Goal: Consume media (video, audio)

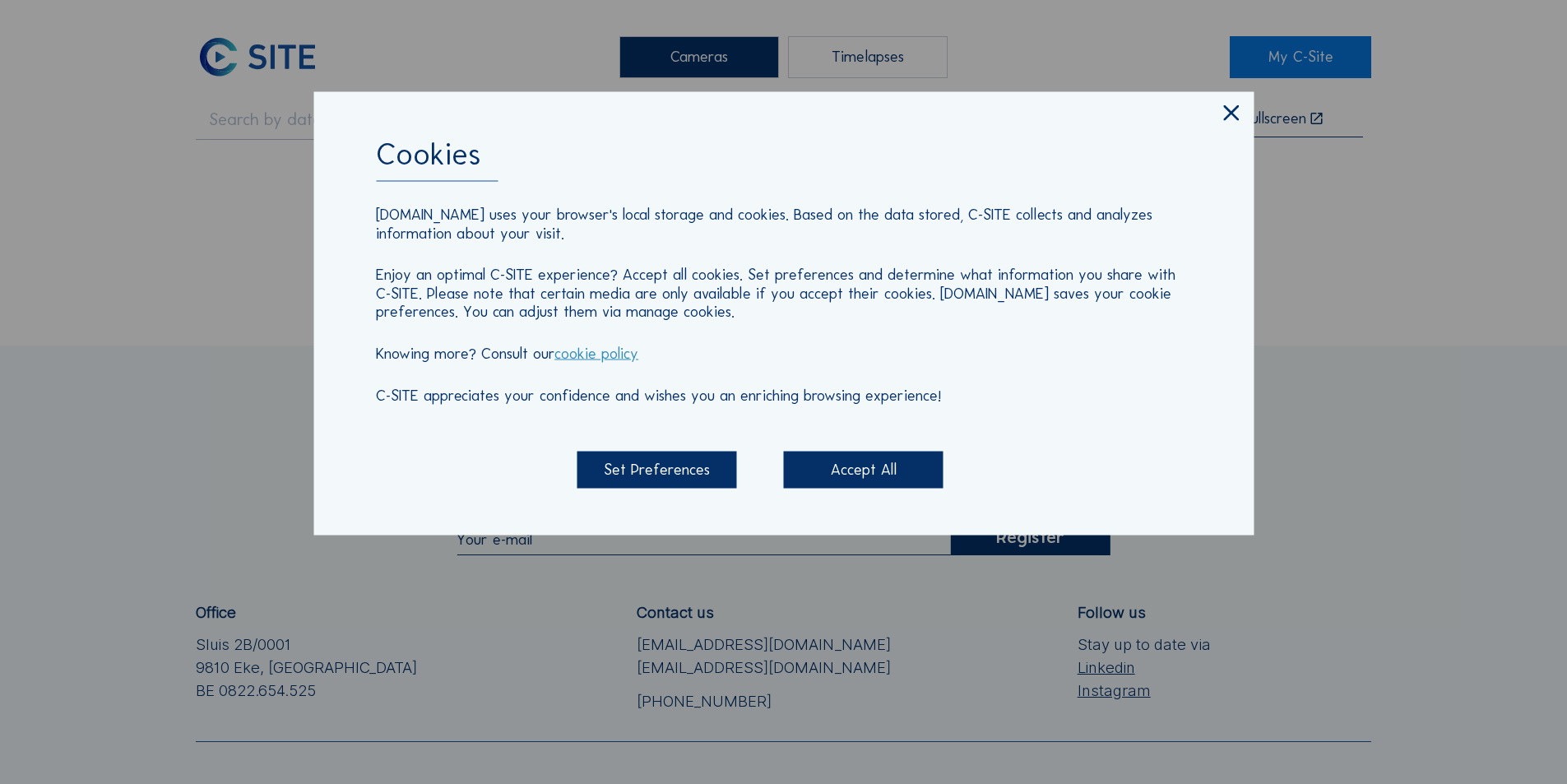
click at [1230, 114] on icon at bounding box center [1232, 114] width 26 height 27
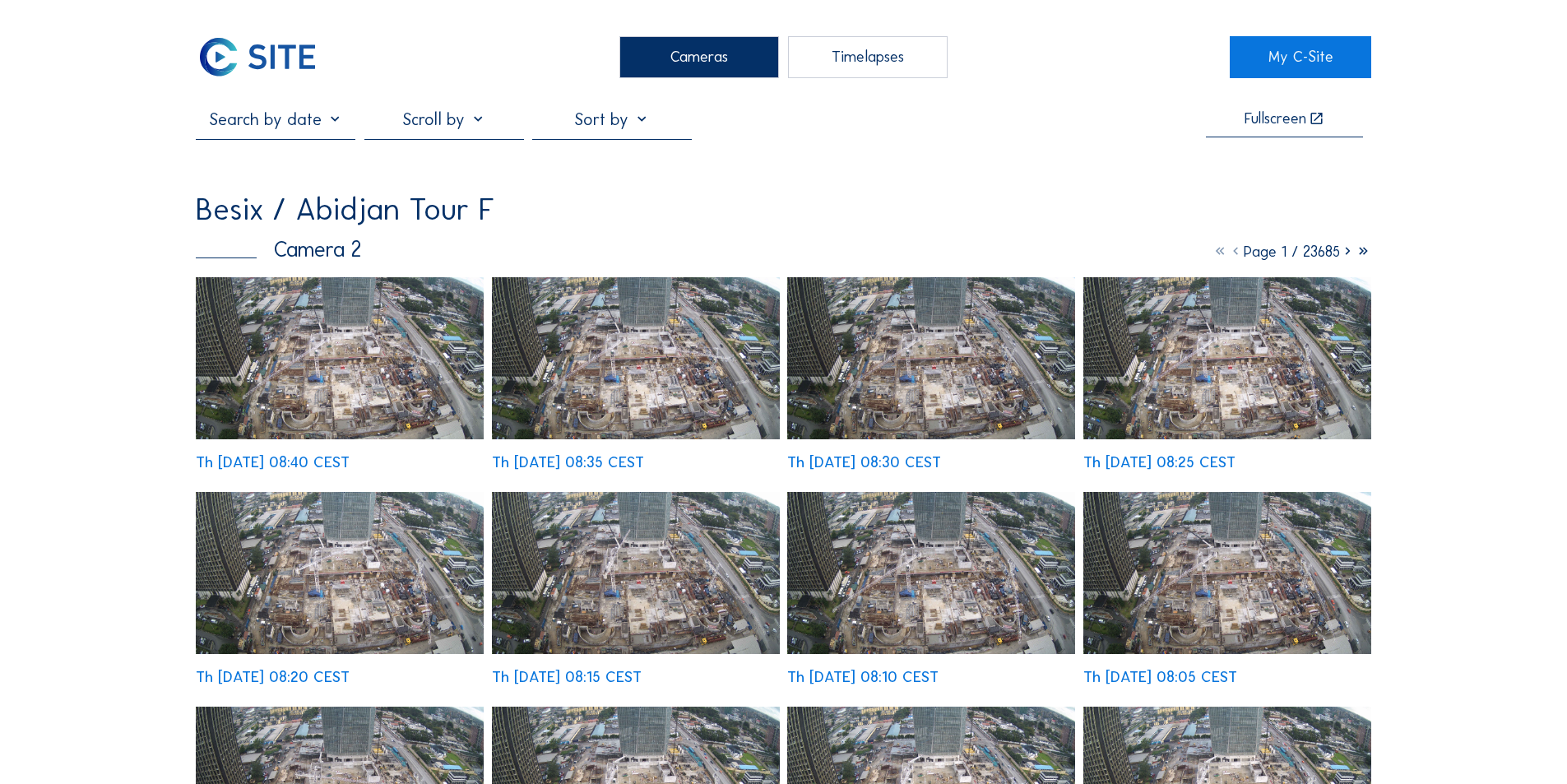
click at [342, 339] on img at bounding box center [340, 358] width 288 height 162
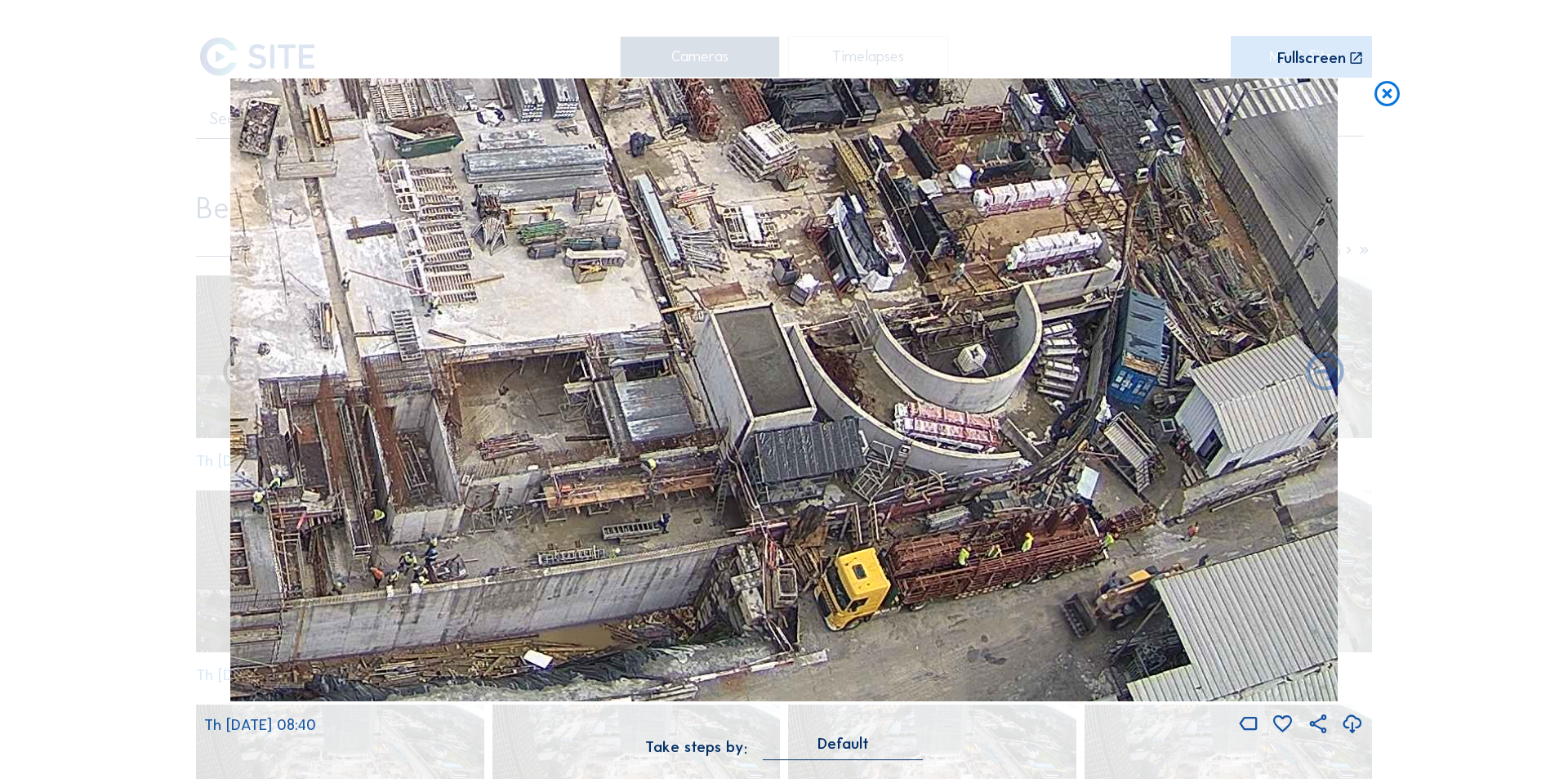
drag, startPoint x: 1052, startPoint y: 535, endPoint x: 1041, endPoint y: 516, distance: 22.0
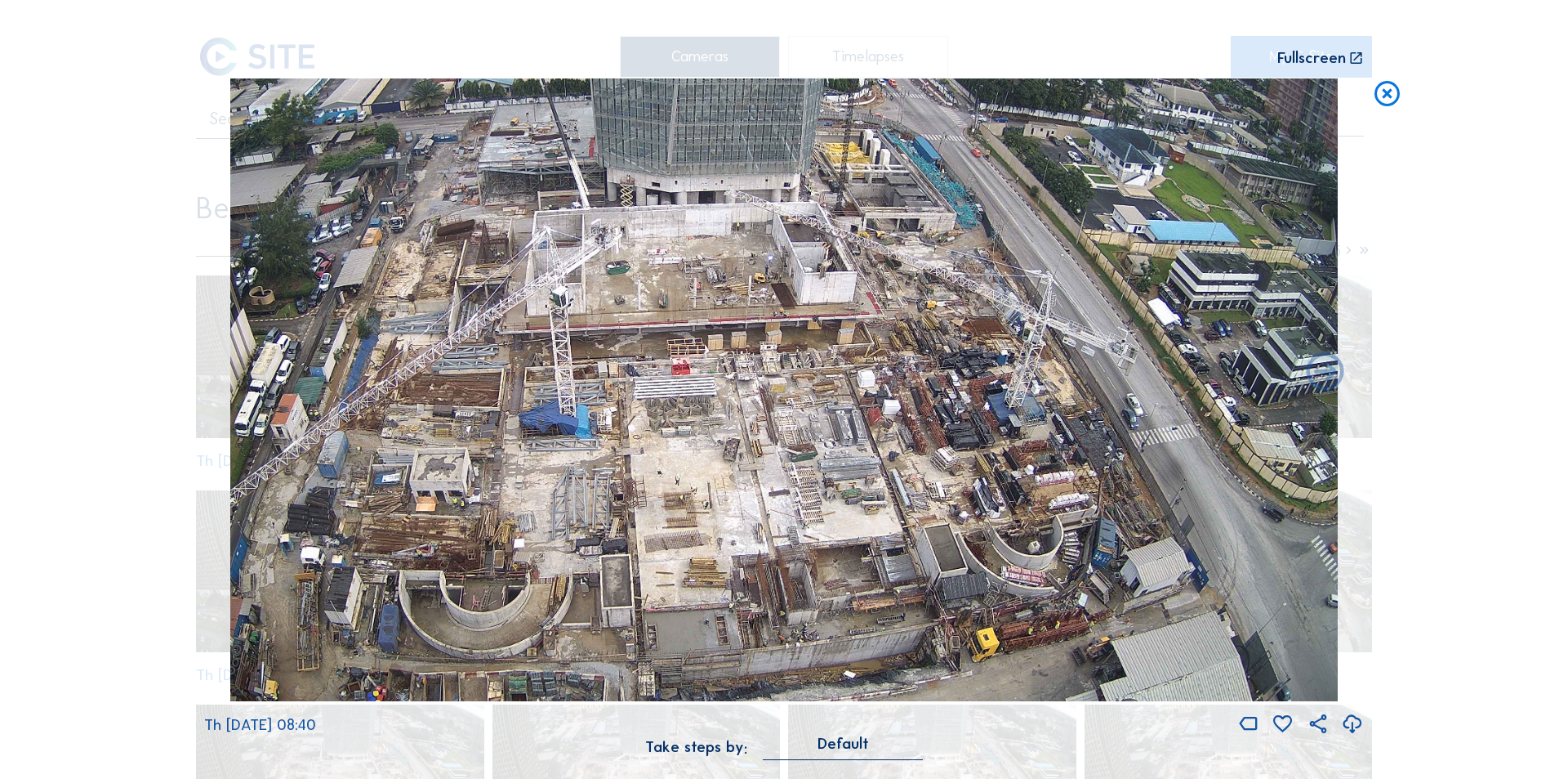
drag, startPoint x: 1065, startPoint y: 553, endPoint x: 954, endPoint y: 384, distance: 202.2
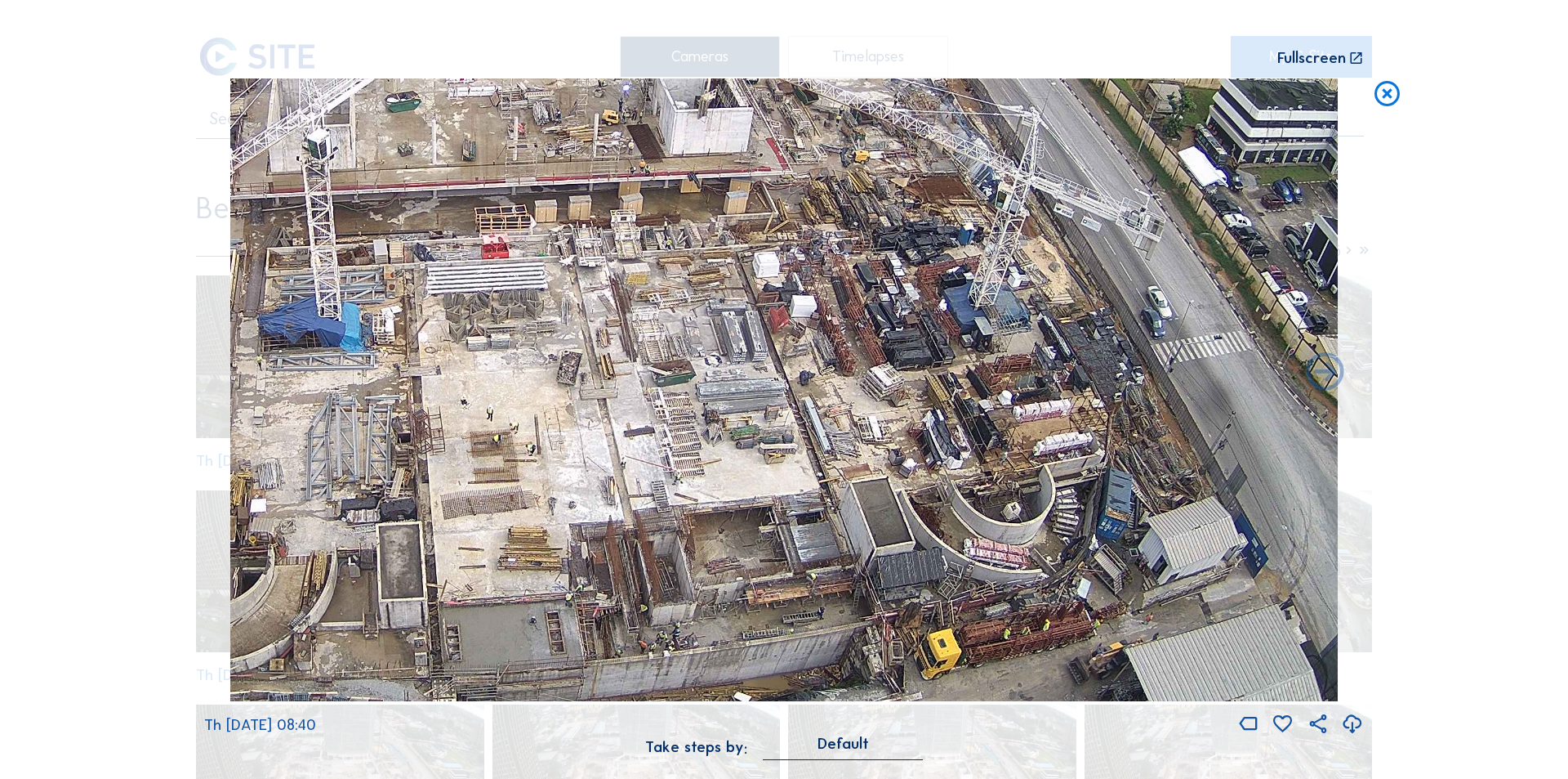
drag, startPoint x: 1062, startPoint y: 637, endPoint x: 1012, endPoint y: 657, distance: 53.9
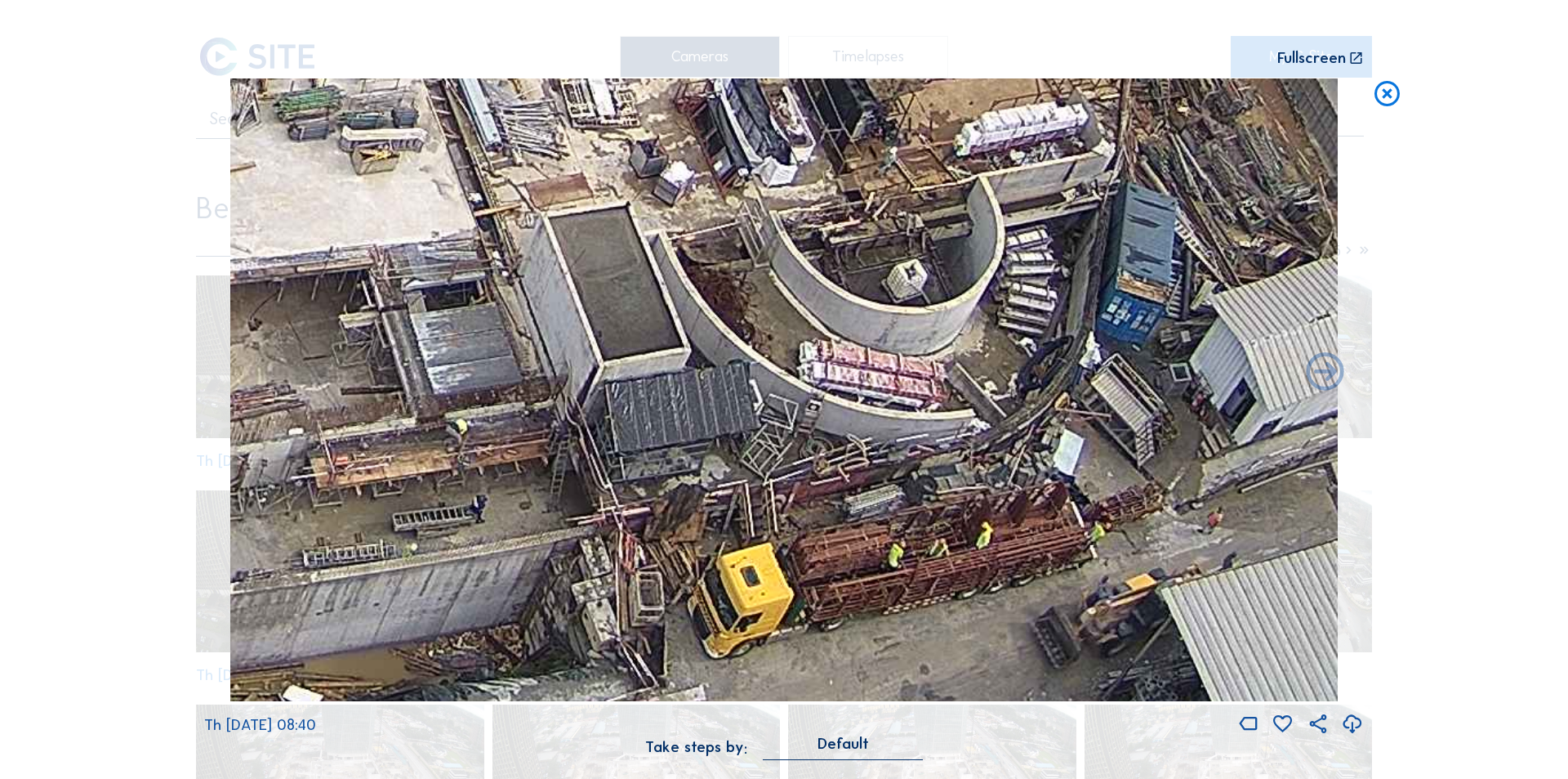
drag, startPoint x: 946, startPoint y: 539, endPoint x: 958, endPoint y: 571, distance: 34.2
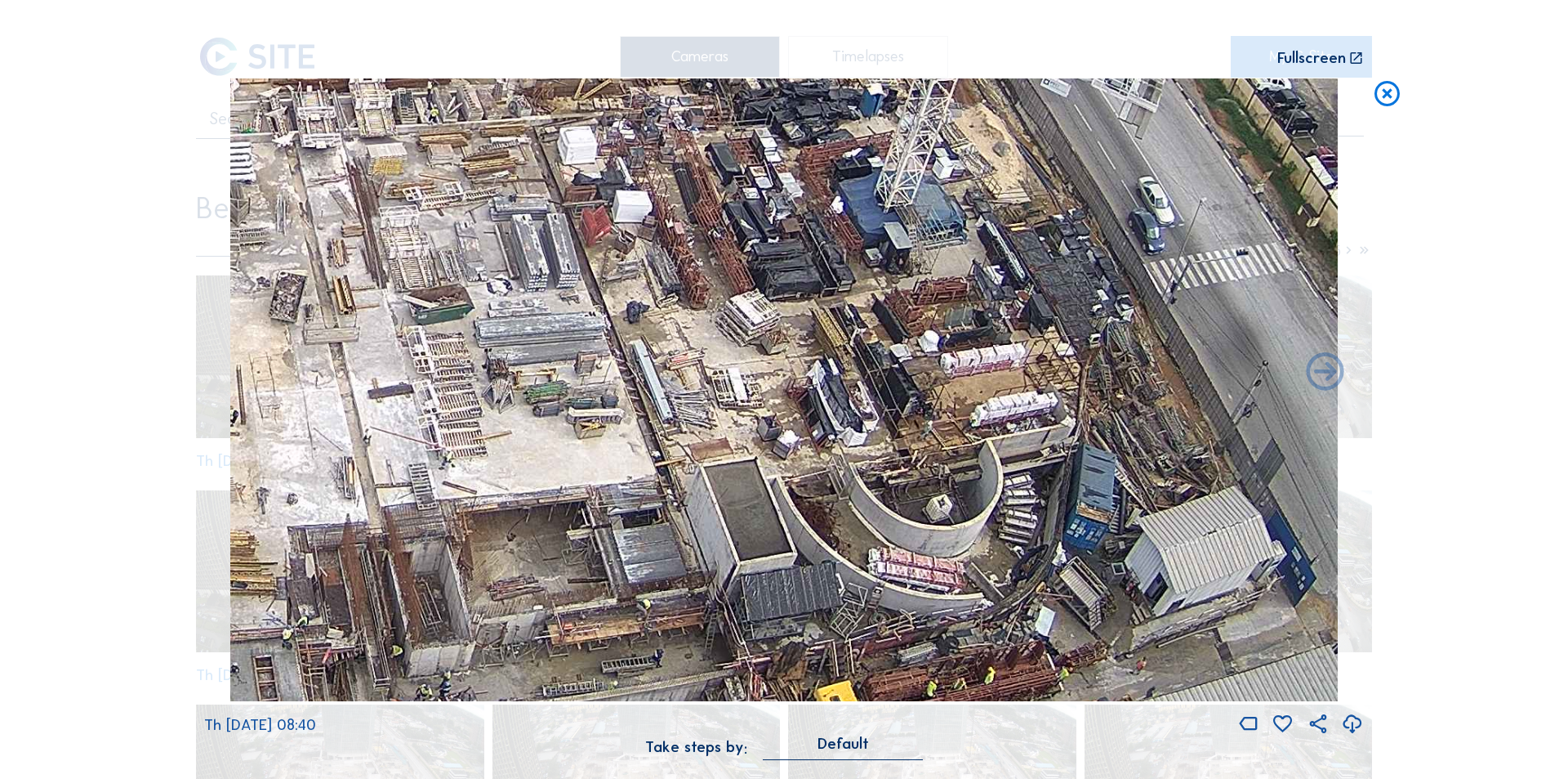
drag, startPoint x: 808, startPoint y: 395, endPoint x: 824, endPoint y: 501, distance: 107.2
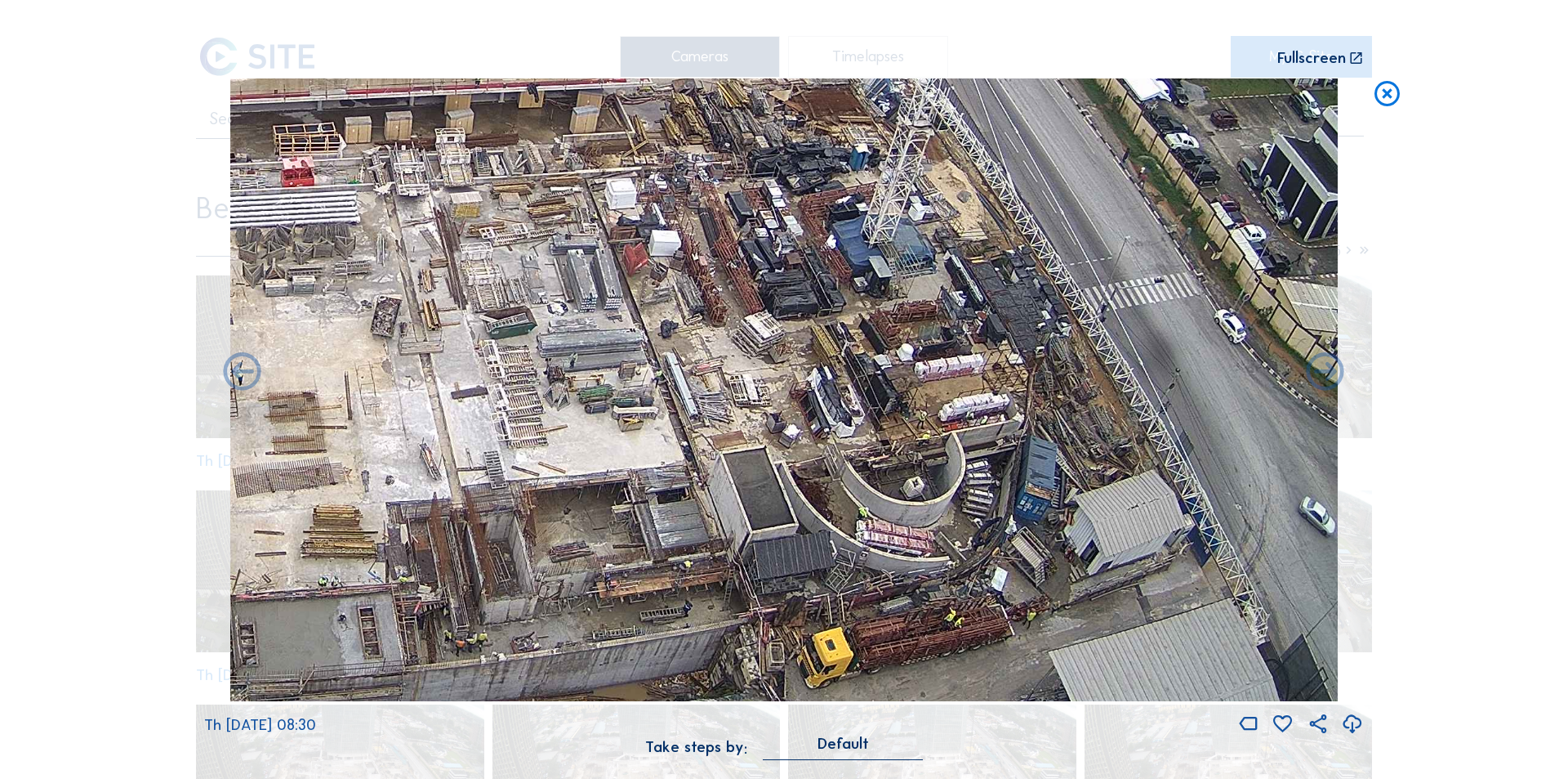
click at [1379, 93] on icon at bounding box center [1387, 94] width 30 height 31
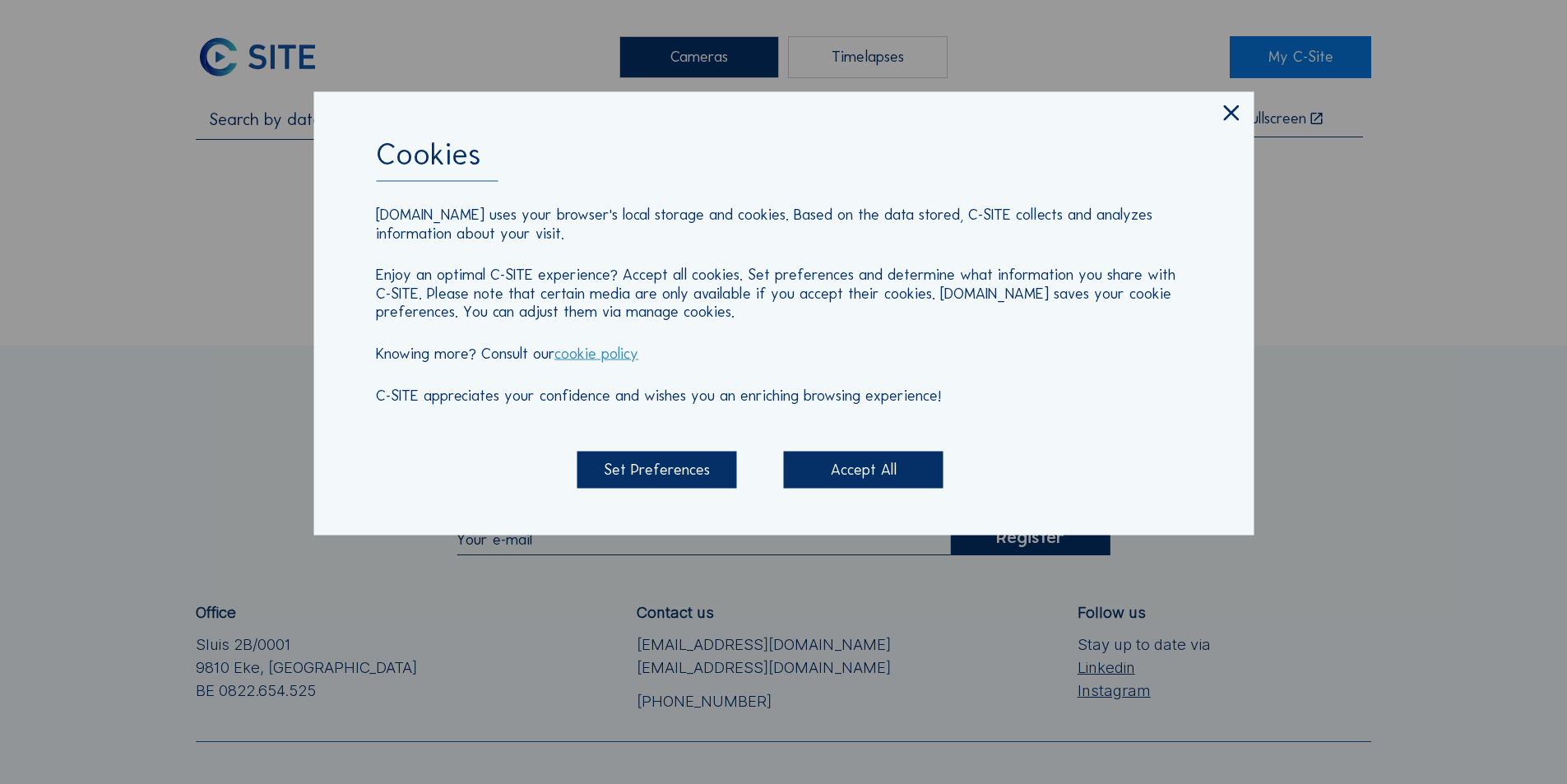
click at [1229, 115] on icon at bounding box center [1232, 114] width 26 height 27
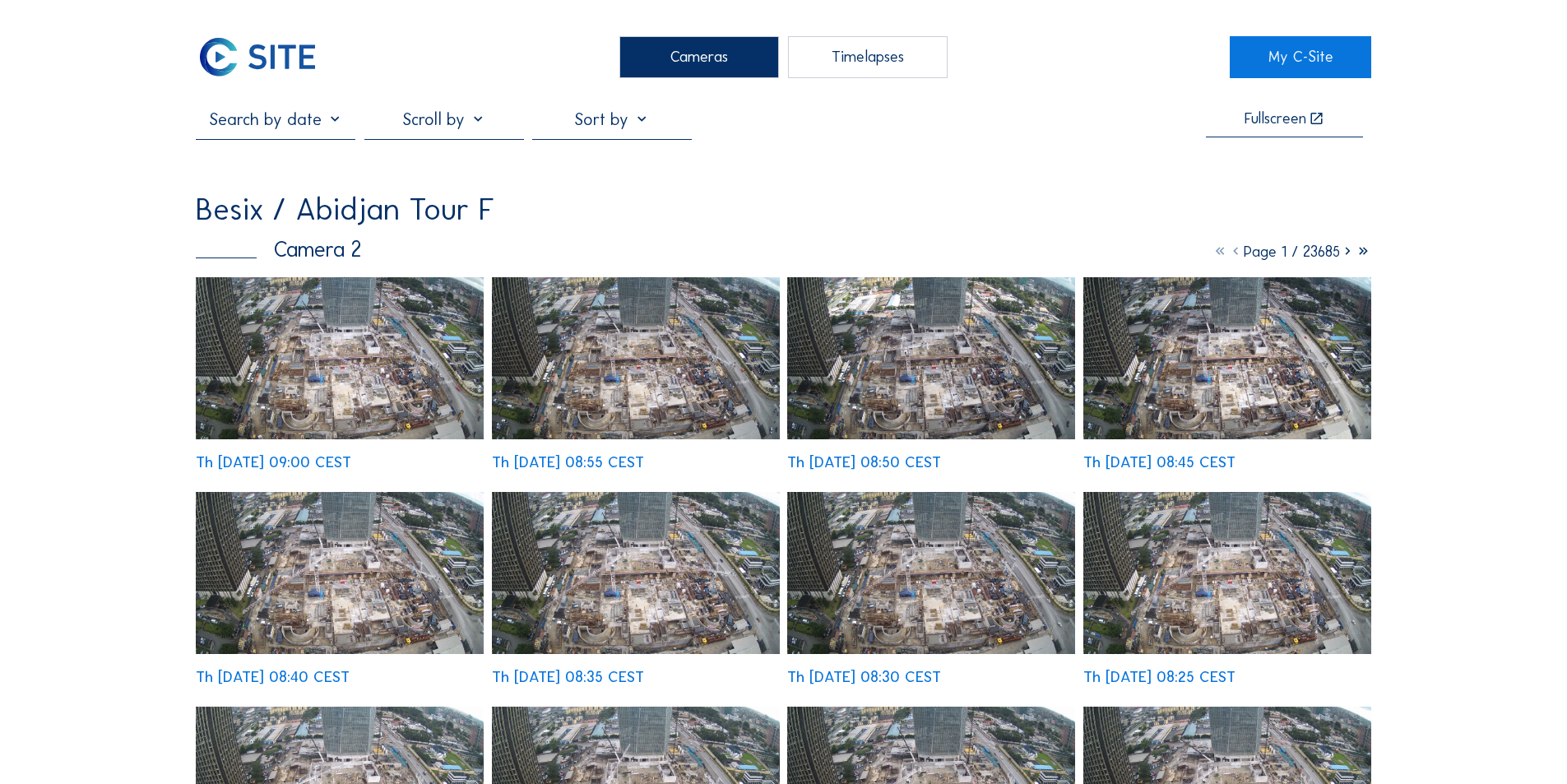
click at [380, 331] on img at bounding box center [340, 358] width 288 height 162
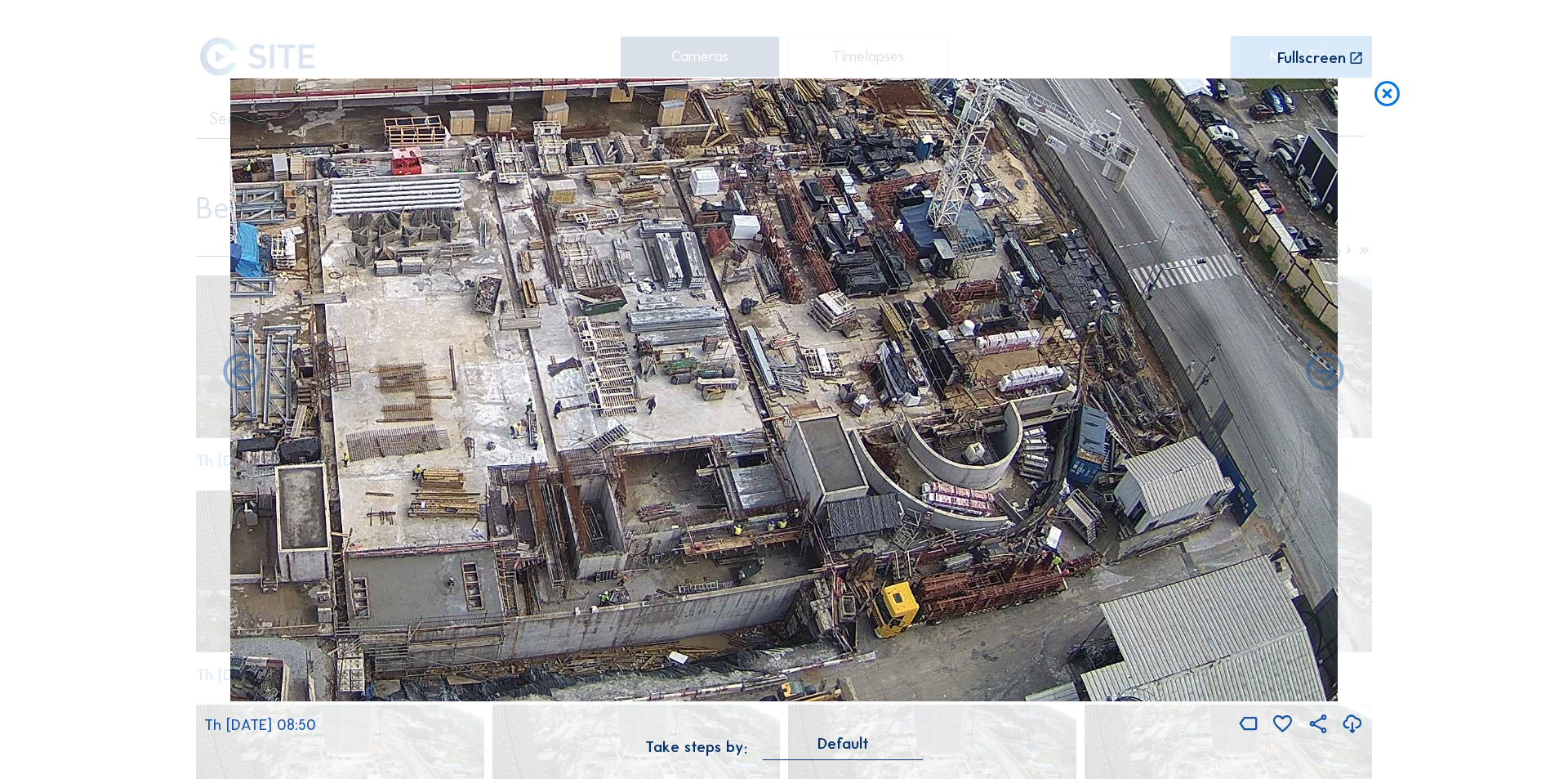
drag, startPoint x: 1032, startPoint y: 598, endPoint x: 911, endPoint y: 464, distance: 180.5
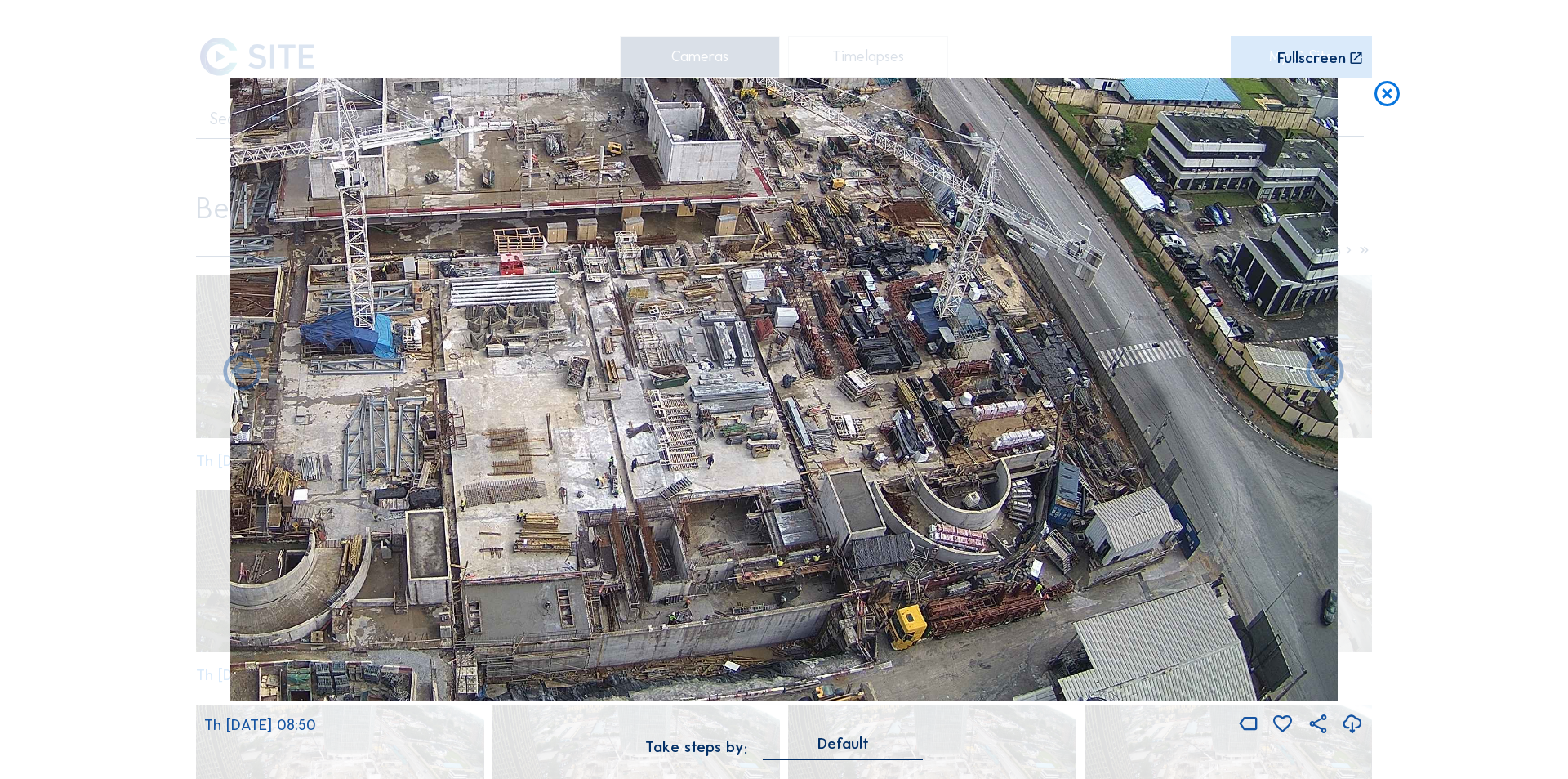
drag, startPoint x: 1007, startPoint y: 534, endPoint x: 1006, endPoint y: 501, distance: 33.0
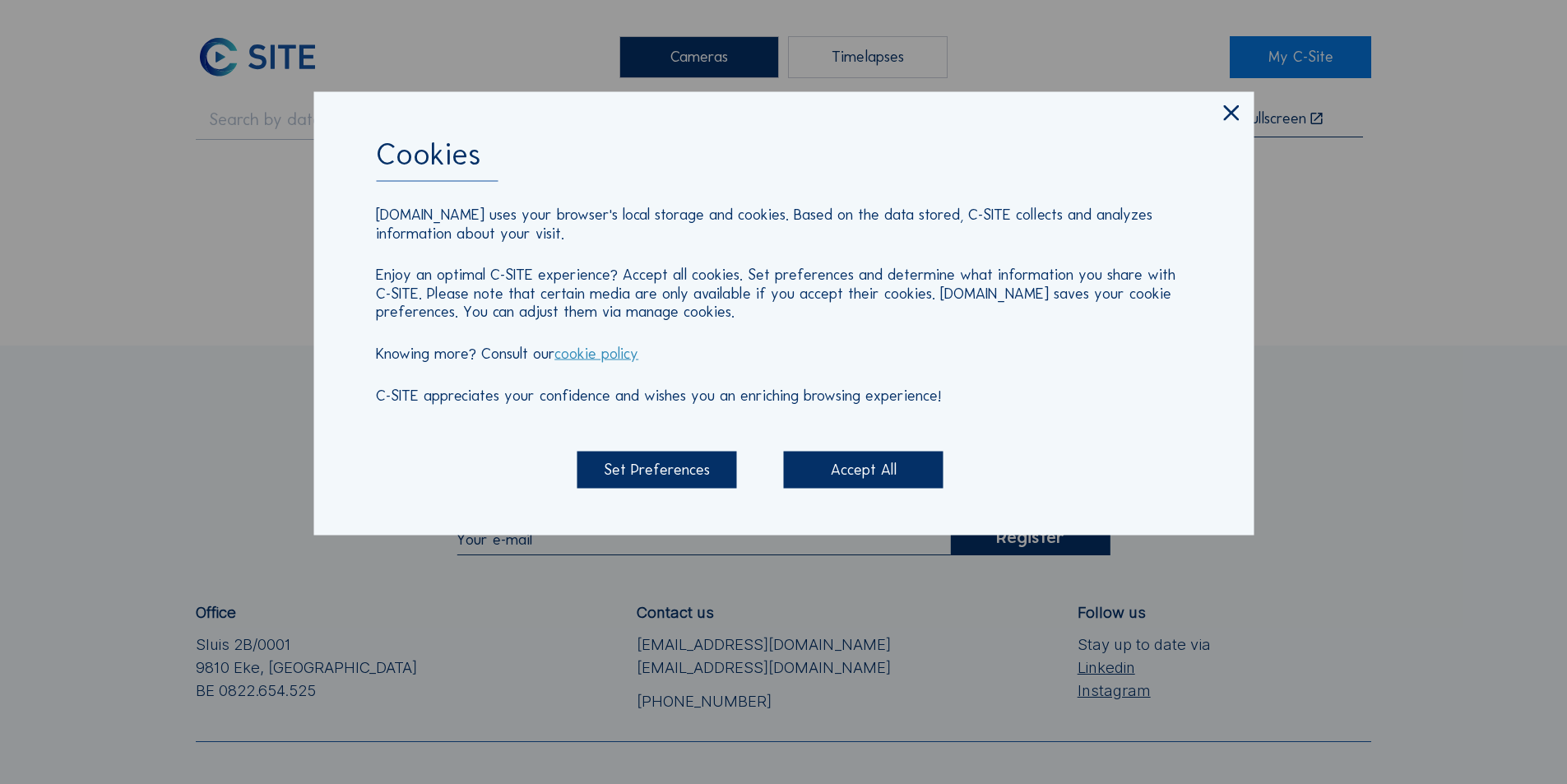
click at [1227, 119] on icon at bounding box center [1232, 114] width 26 height 27
click at [1237, 123] on icon at bounding box center [1232, 114] width 26 height 27
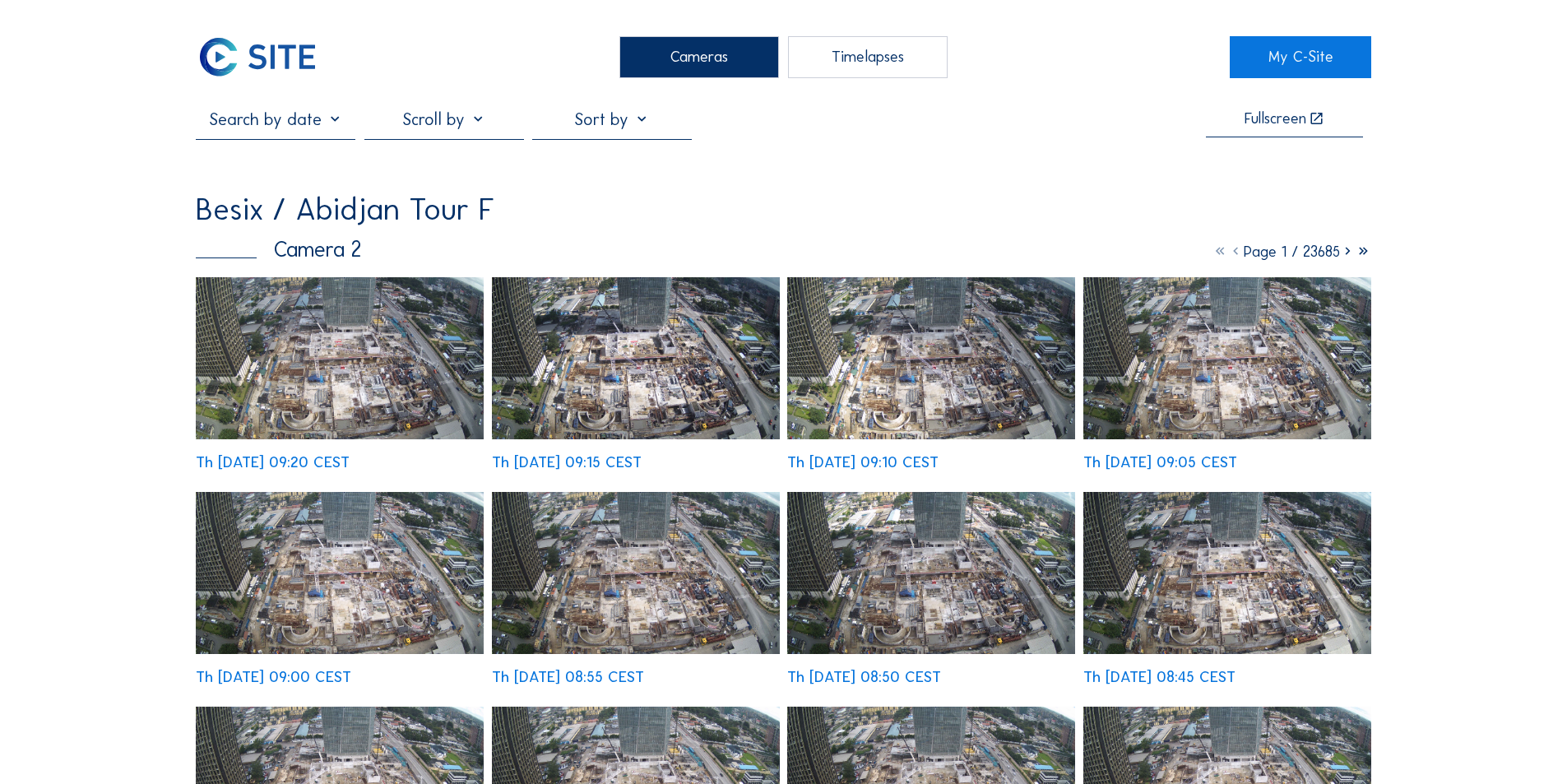
click at [340, 334] on img at bounding box center [340, 358] width 288 height 162
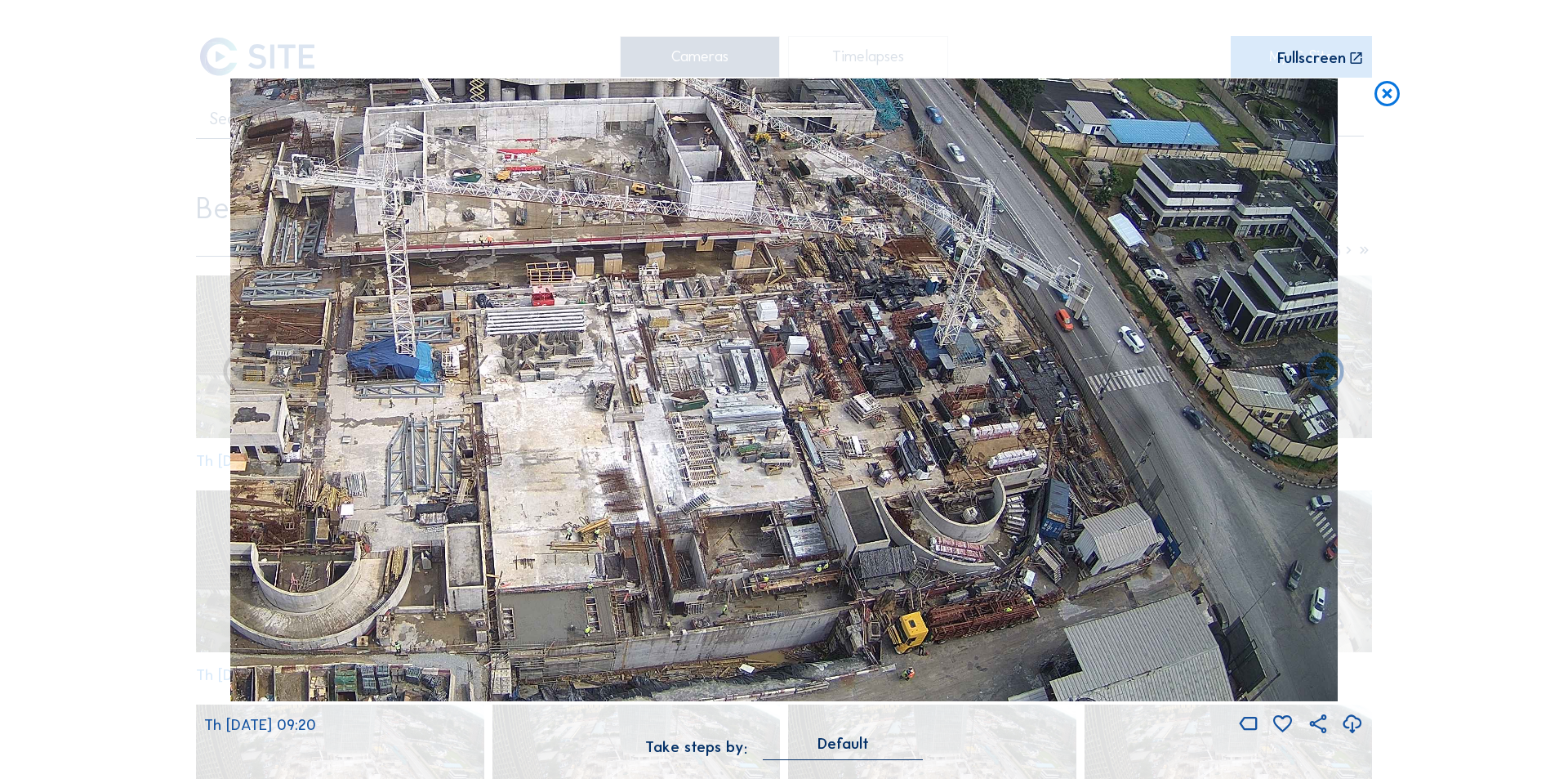
drag, startPoint x: 1064, startPoint y: 525, endPoint x: 1003, endPoint y: 444, distance: 101.4
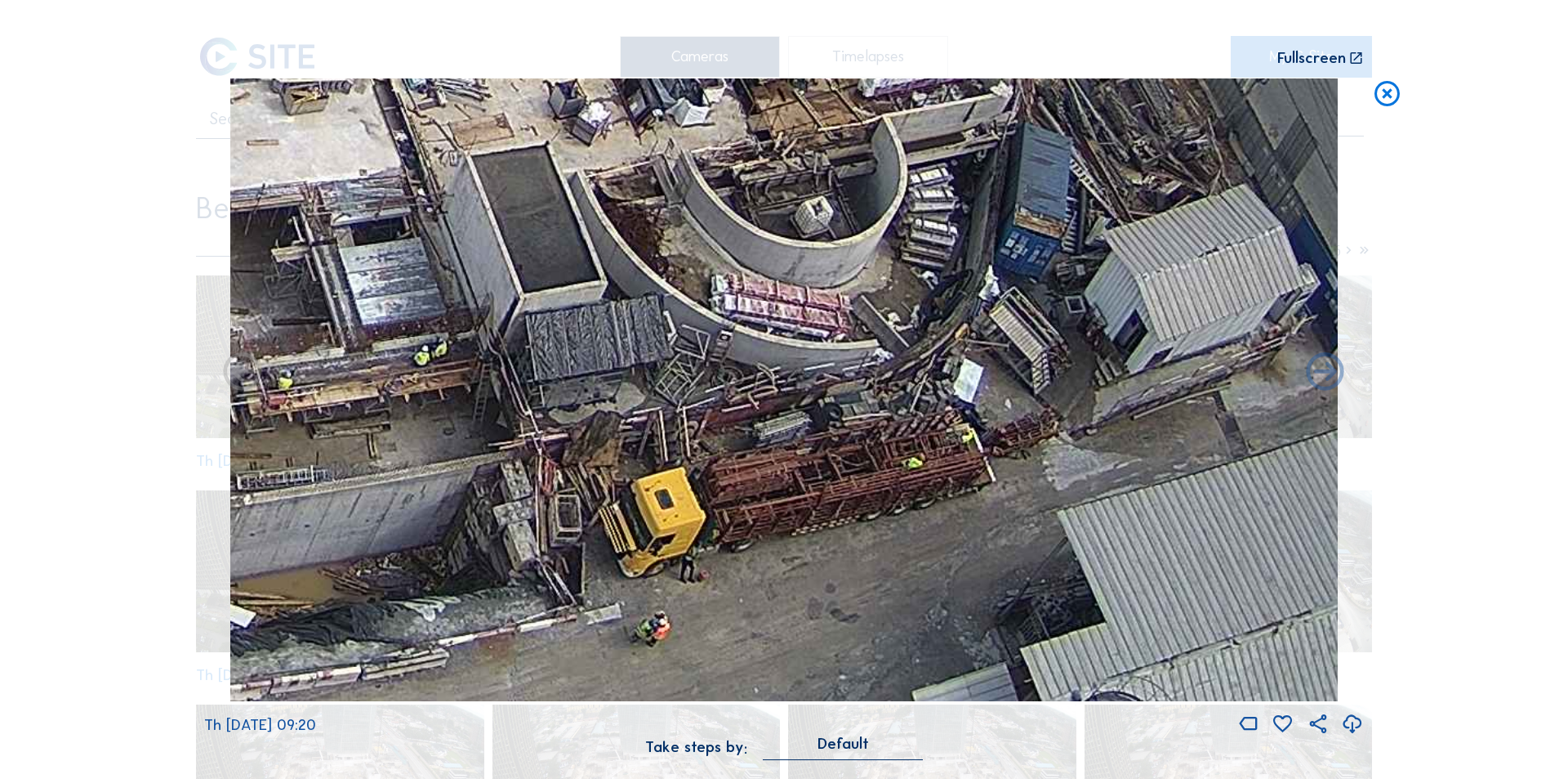
drag, startPoint x: 1015, startPoint y: 606, endPoint x: 964, endPoint y: 457, distance: 157.5
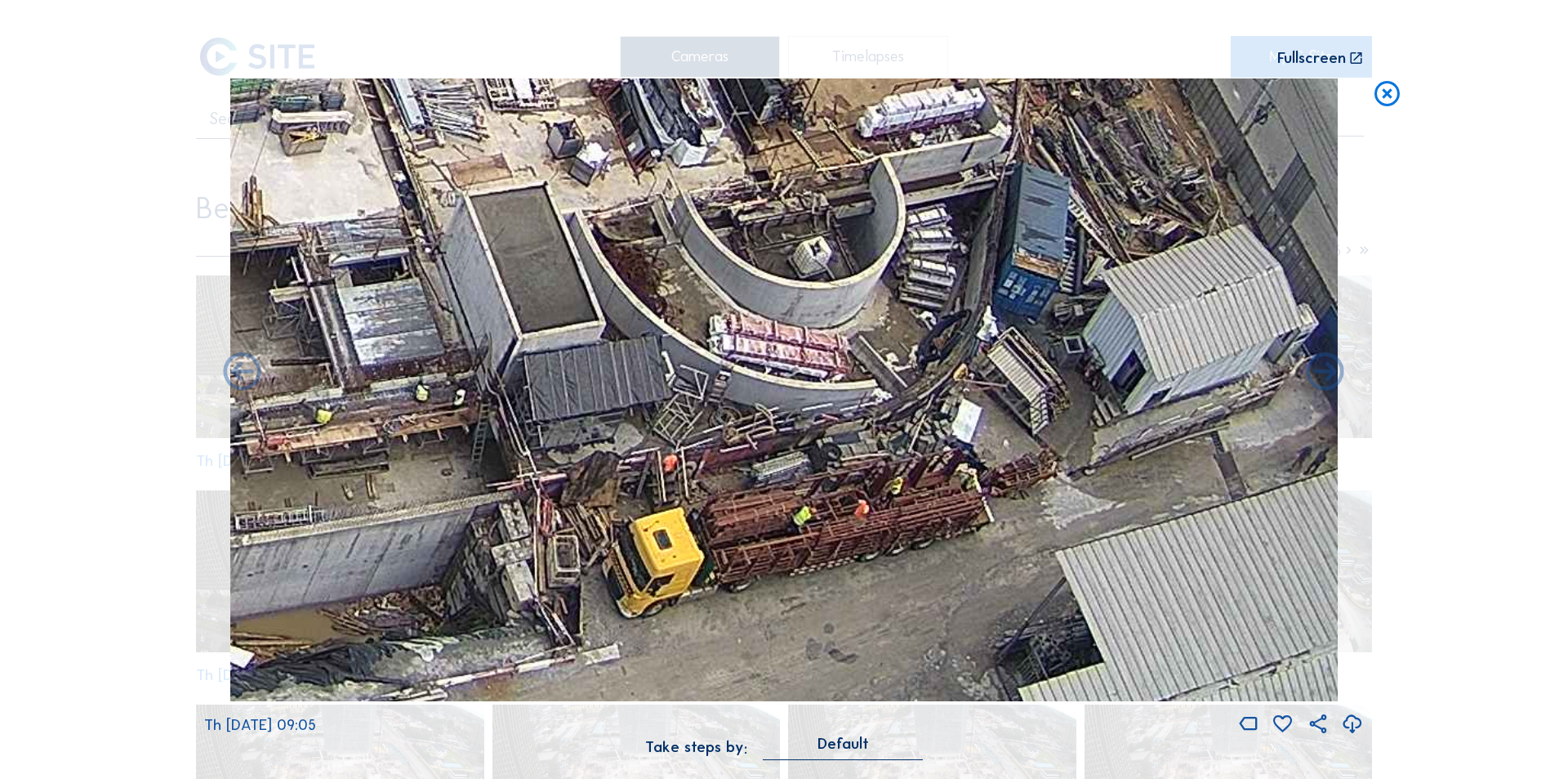
drag, startPoint x: 962, startPoint y: 457, endPoint x: 968, endPoint y: 500, distance: 43.4
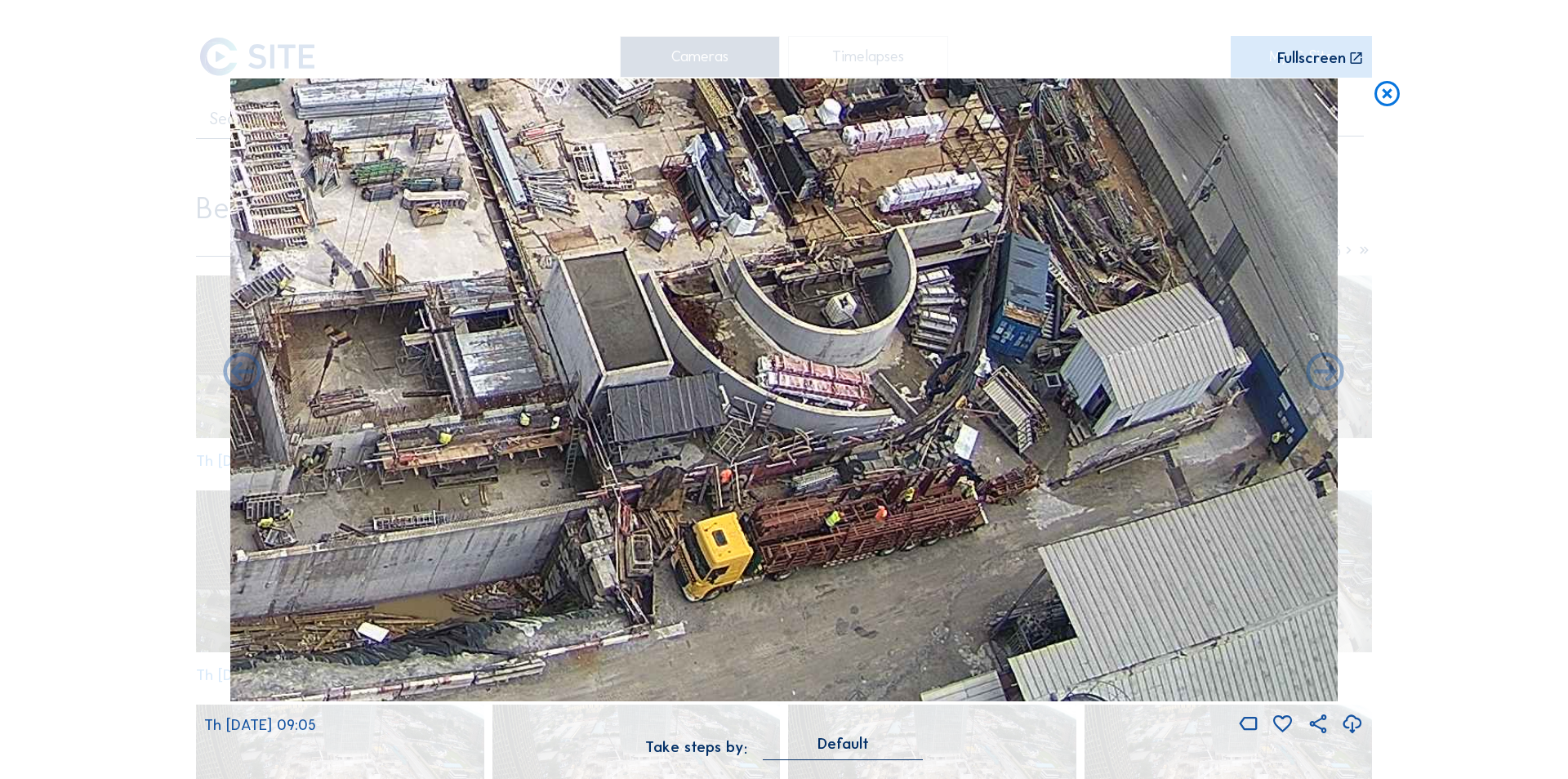
drag, startPoint x: 972, startPoint y: 540, endPoint x: 971, endPoint y: 498, distance: 42.0
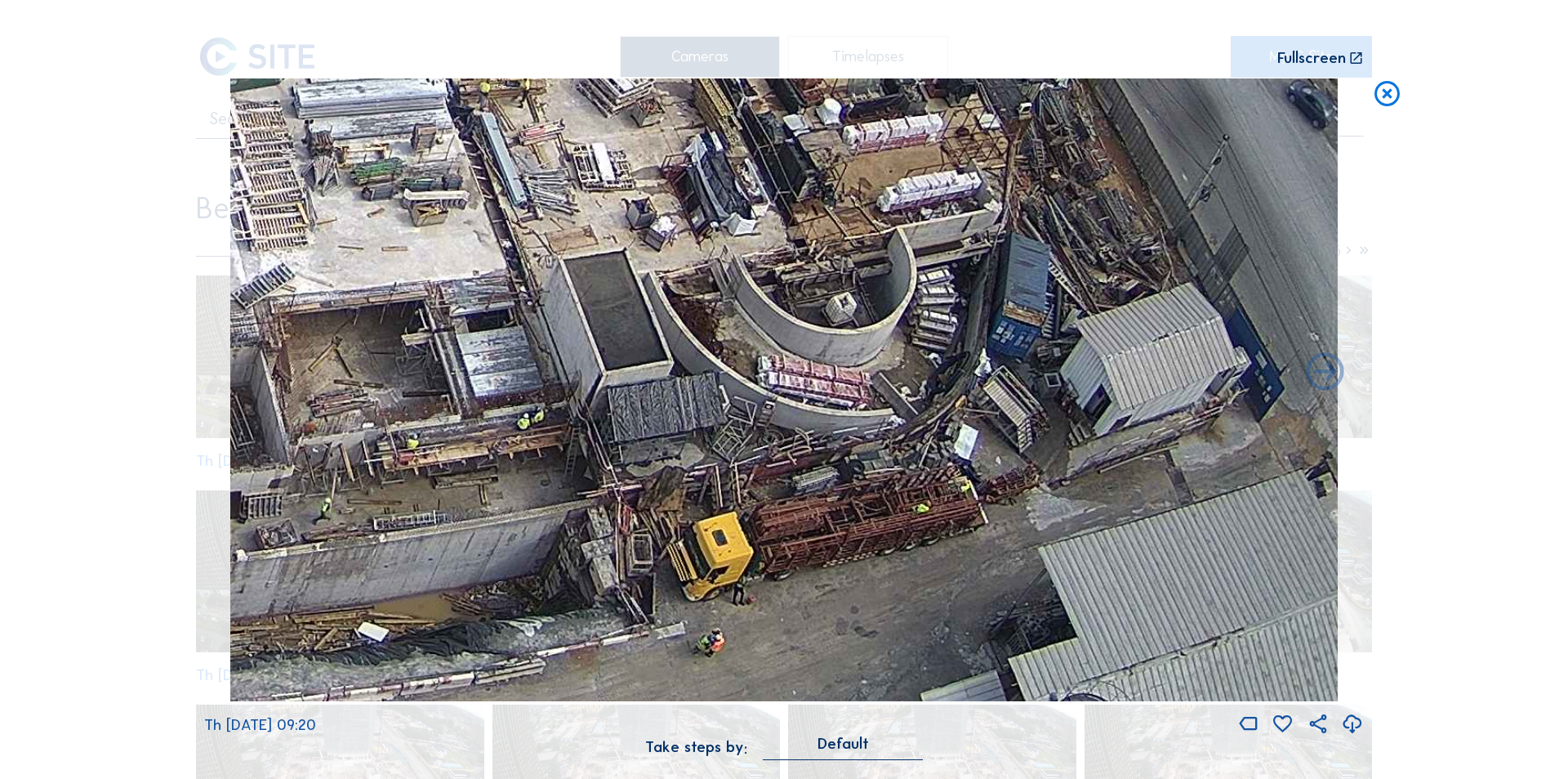
click at [1384, 93] on icon at bounding box center [1387, 94] width 30 height 31
